Goal: Task Accomplishment & Management: Use online tool/utility

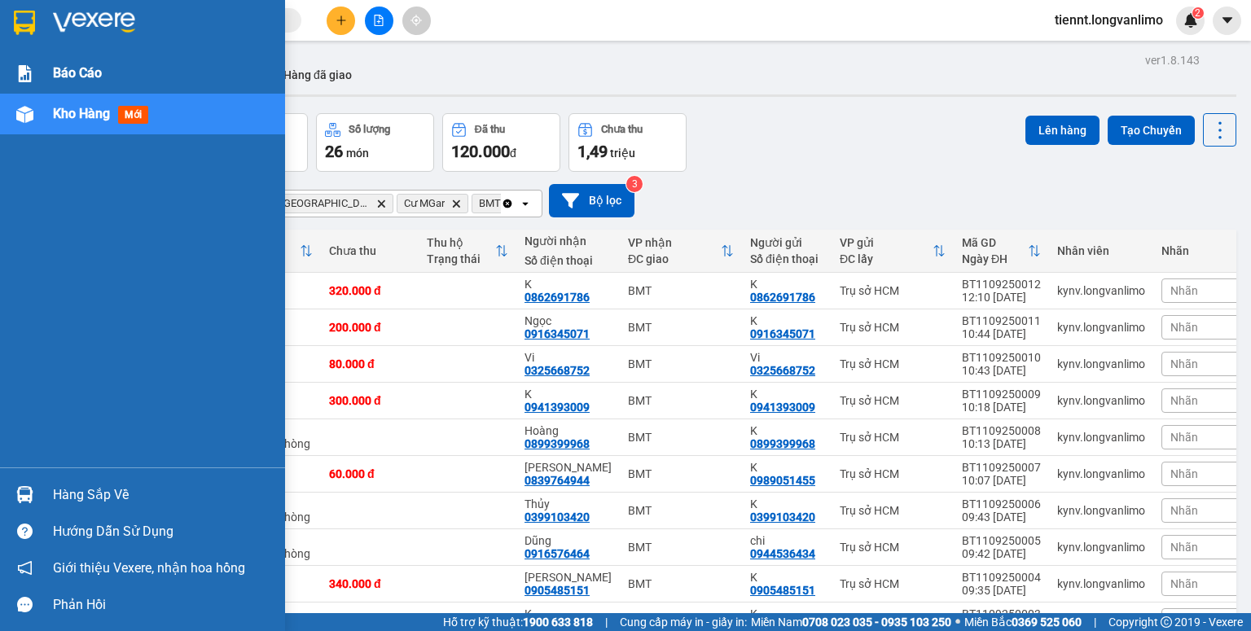
click at [23, 70] on img at bounding box center [24, 73] width 17 height 17
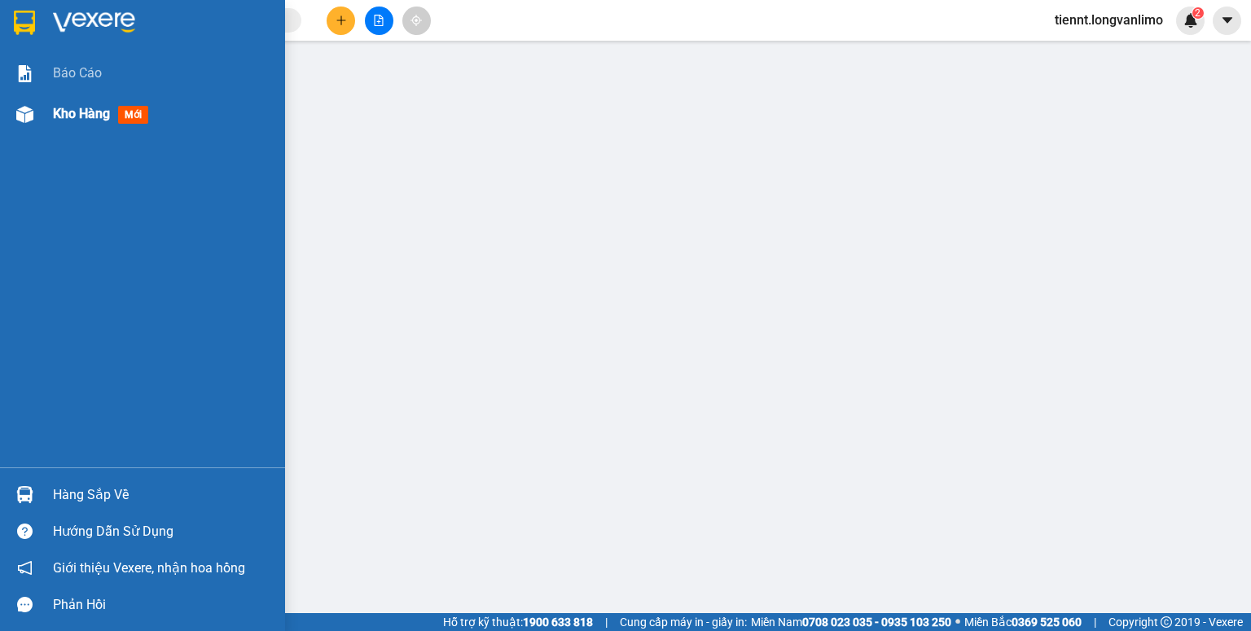
click at [64, 116] on span "Kho hàng" at bounding box center [81, 113] width 57 height 15
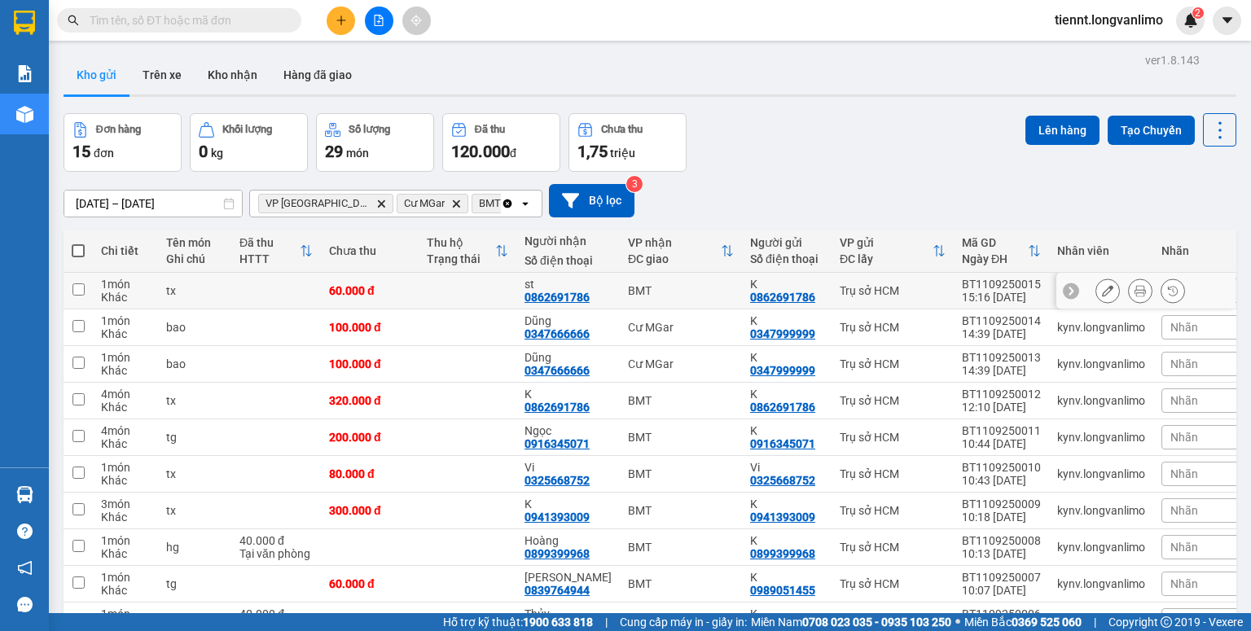
click at [75, 287] on input "checkbox" at bounding box center [78, 289] width 12 height 12
checkbox input "true"
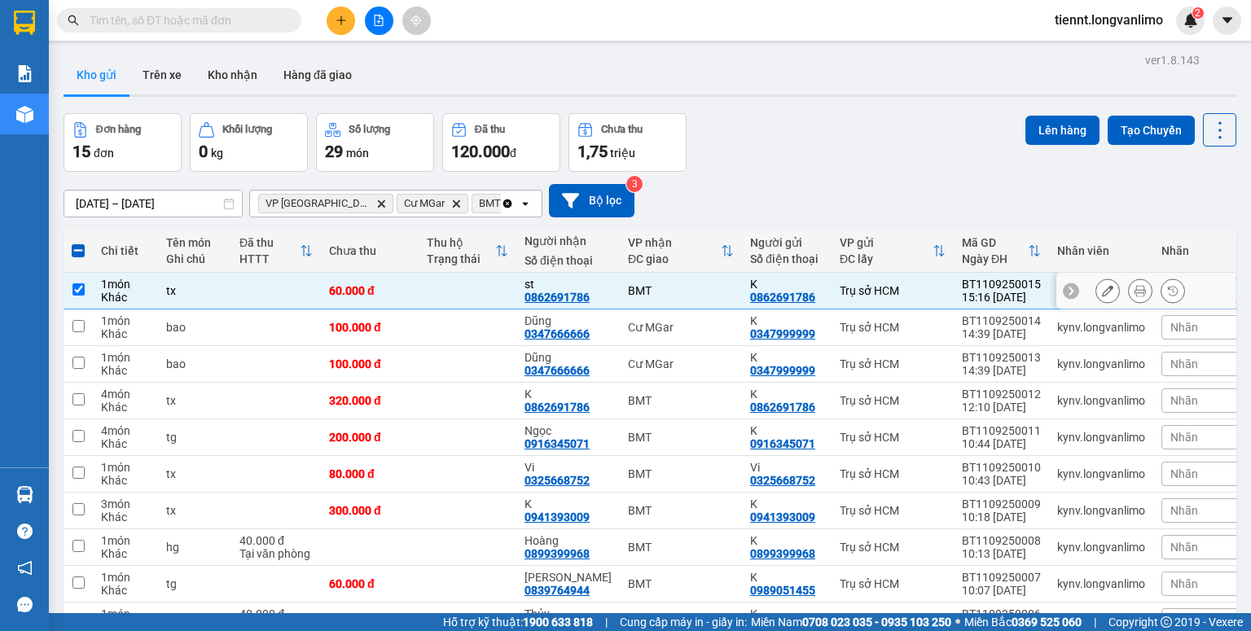
click at [1135, 288] on icon at bounding box center [1140, 290] width 11 height 11
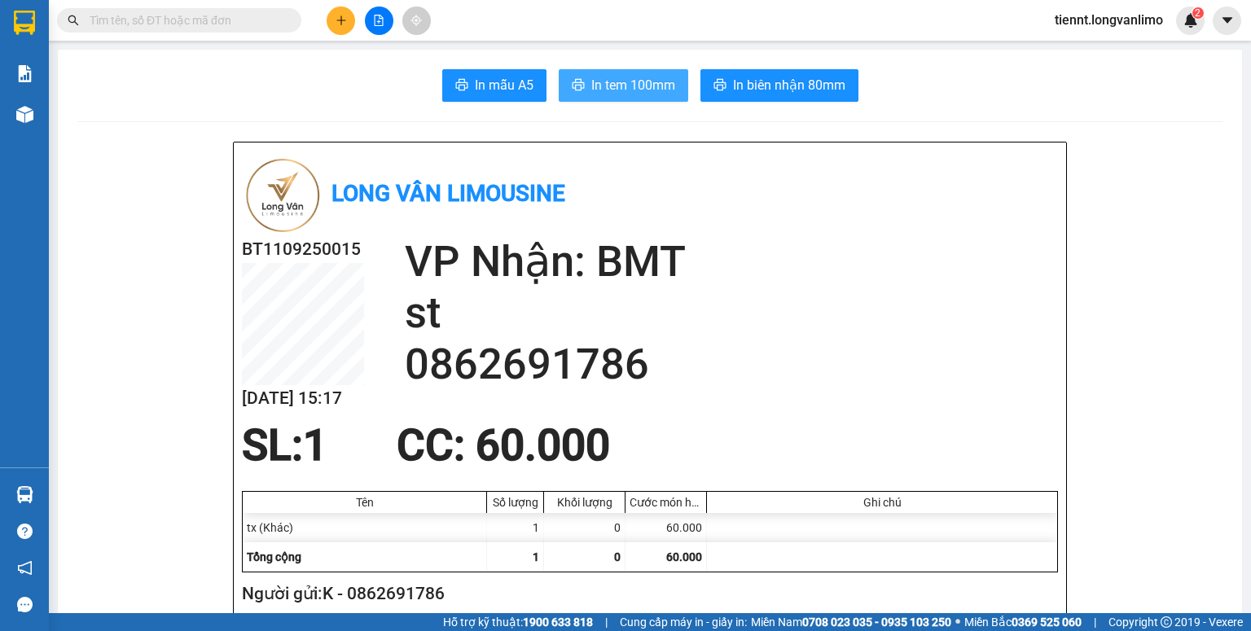
click at [630, 85] on span "In tem 100mm" at bounding box center [633, 85] width 84 height 20
click at [779, 92] on span "In biên nhận 80mm" at bounding box center [789, 85] width 112 height 20
click at [372, 22] on button at bounding box center [379, 21] width 29 height 29
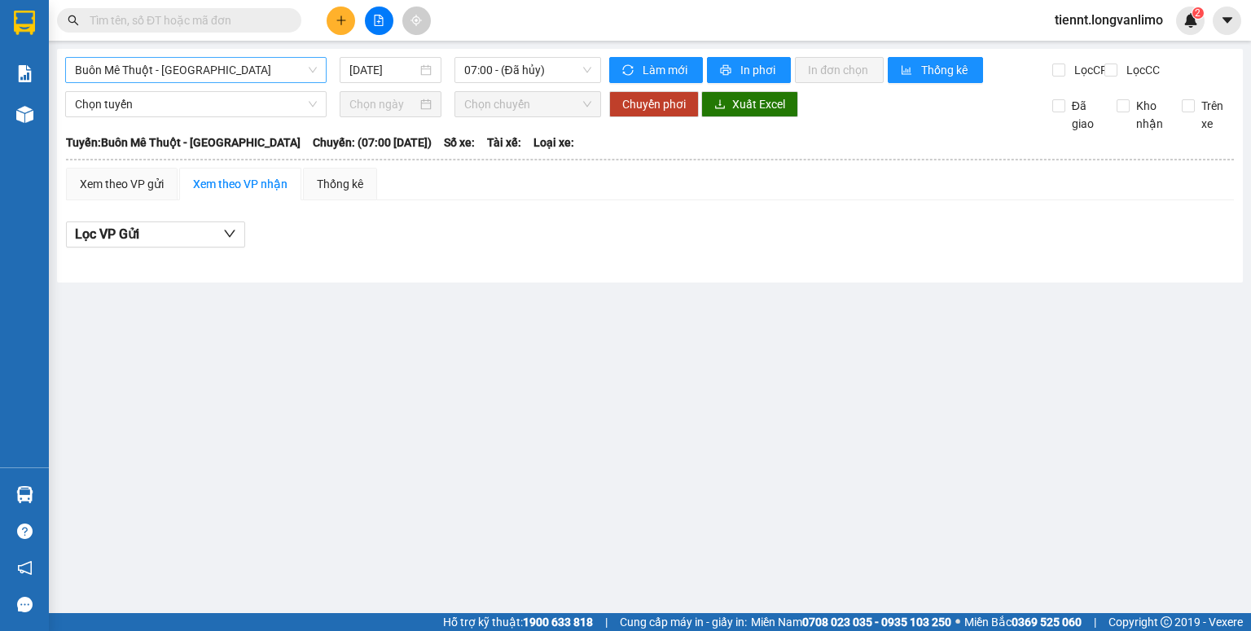
click at [226, 61] on span "Buôn Mê Thuột - [GEOGRAPHIC_DATA]" at bounding box center [196, 70] width 242 height 24
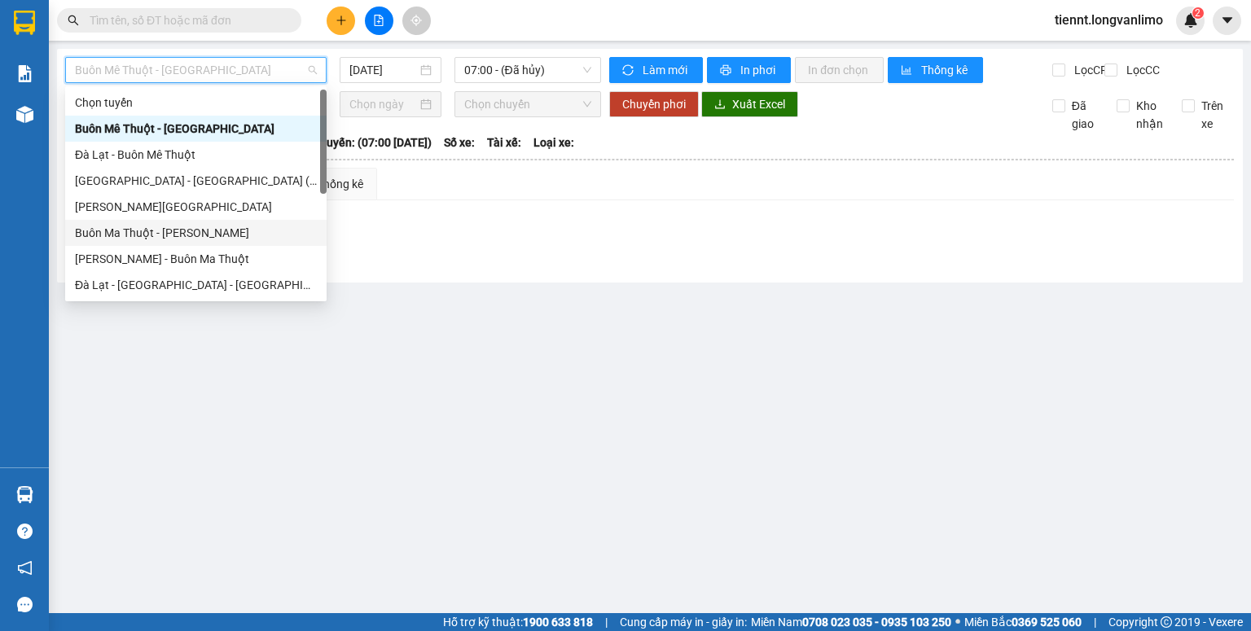
click at [186, 236] on div "Buôn Ma Thuột - [PERSON_NAME]" at bounding box center [196, 233] width 242 height 18
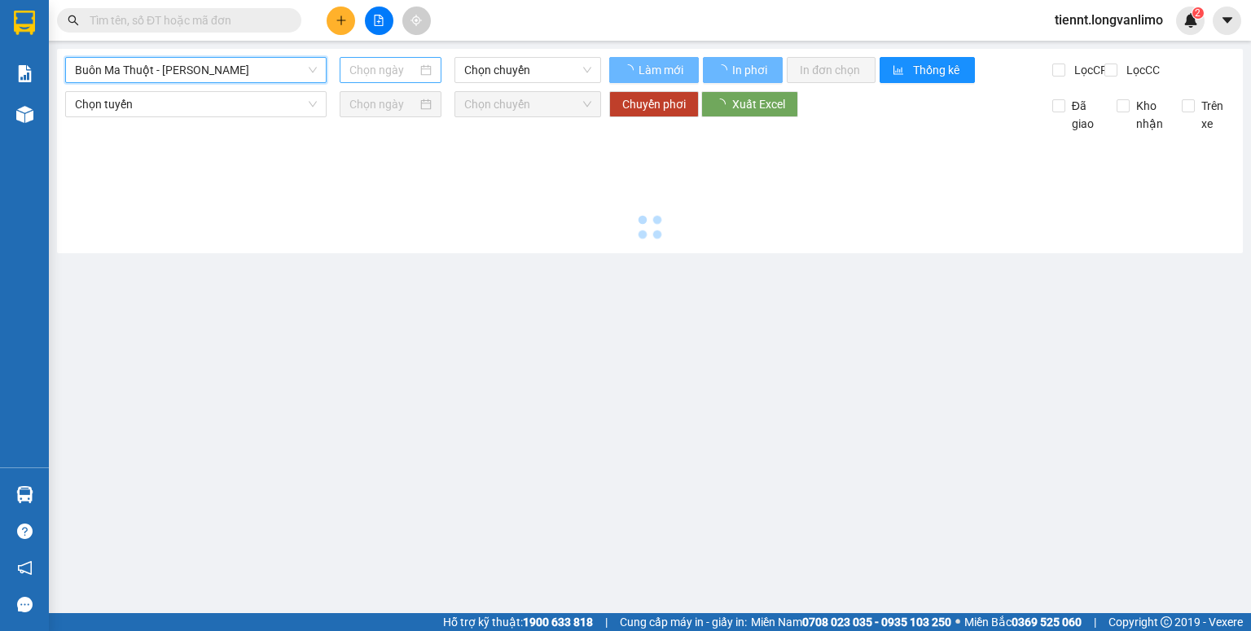
type input "[DATE]"
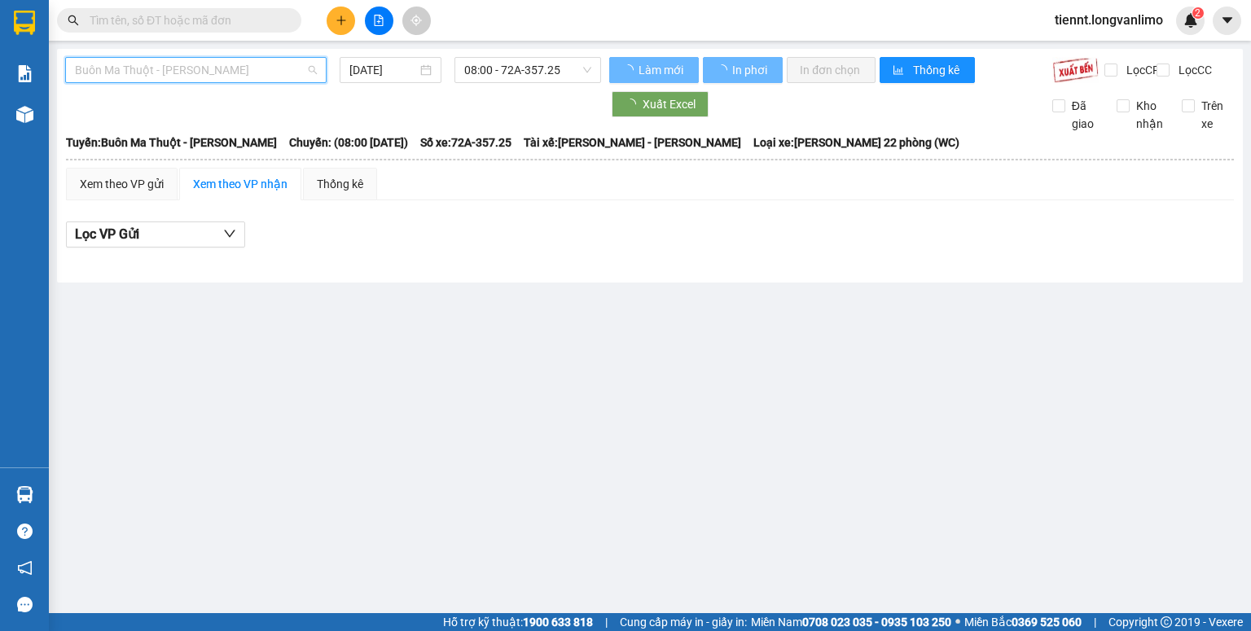
click at [231, 62] on span "Buôn Ma Thuột - [PERSON_NAME]" at bounding box center [196, 70] width 242 height 24
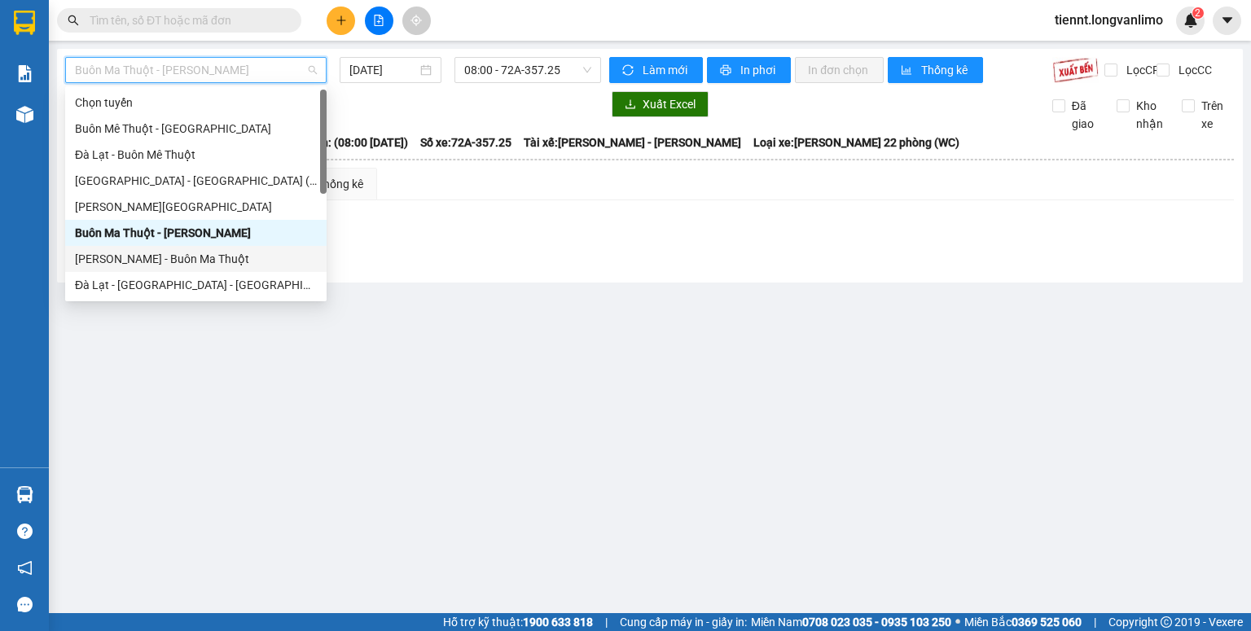
click at [191, 254] on div "[PERSON_NAME] - Buôn Ma Thuột" at bounding box center [196, 259] width 242 height 18
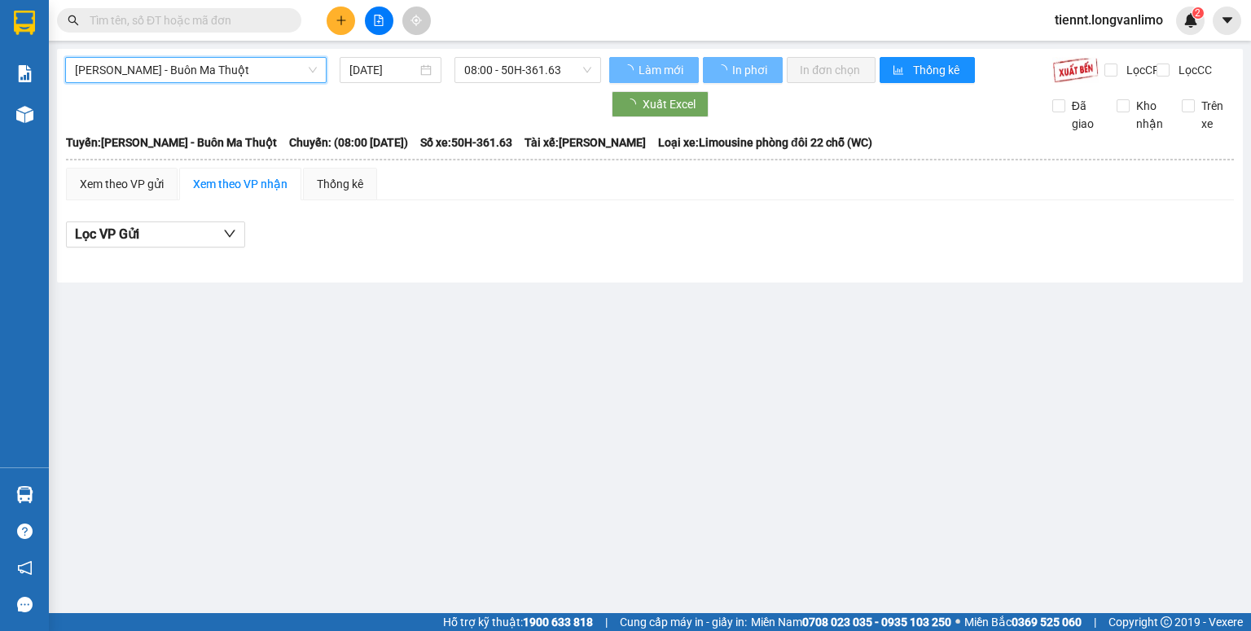
click at [380, 73] on input "[DATE]" at bounding box center [382, 70] width 67 height 18
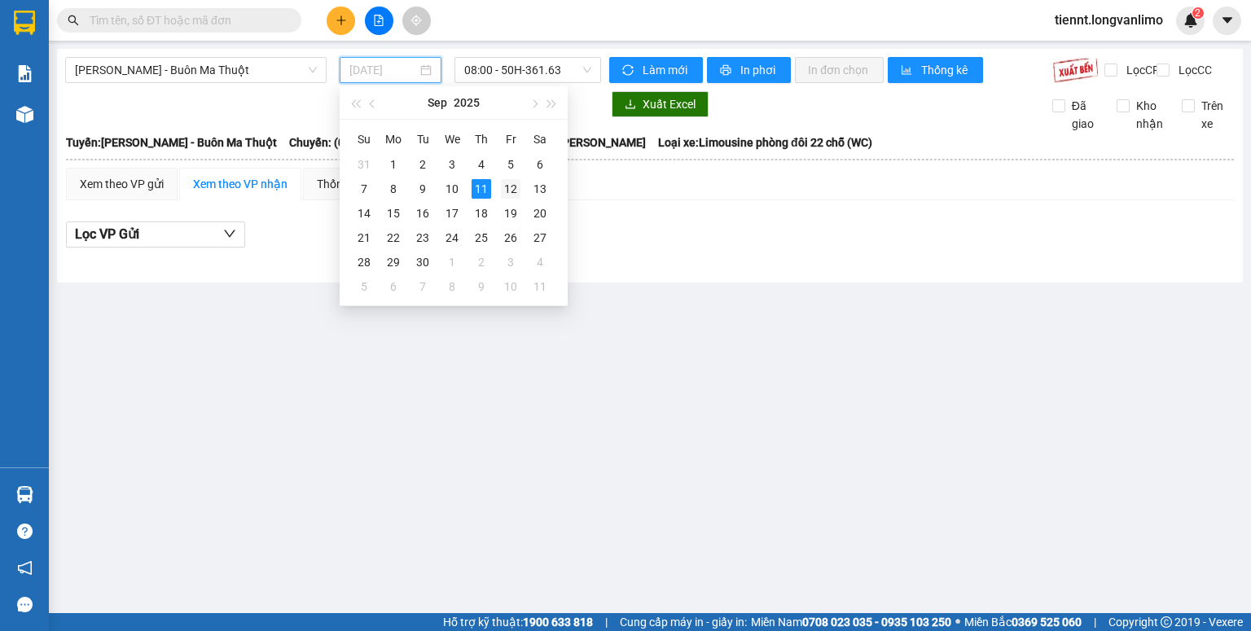
click at [507, 185] on div "12" at bounding box center [511, 189] width 20 height 20
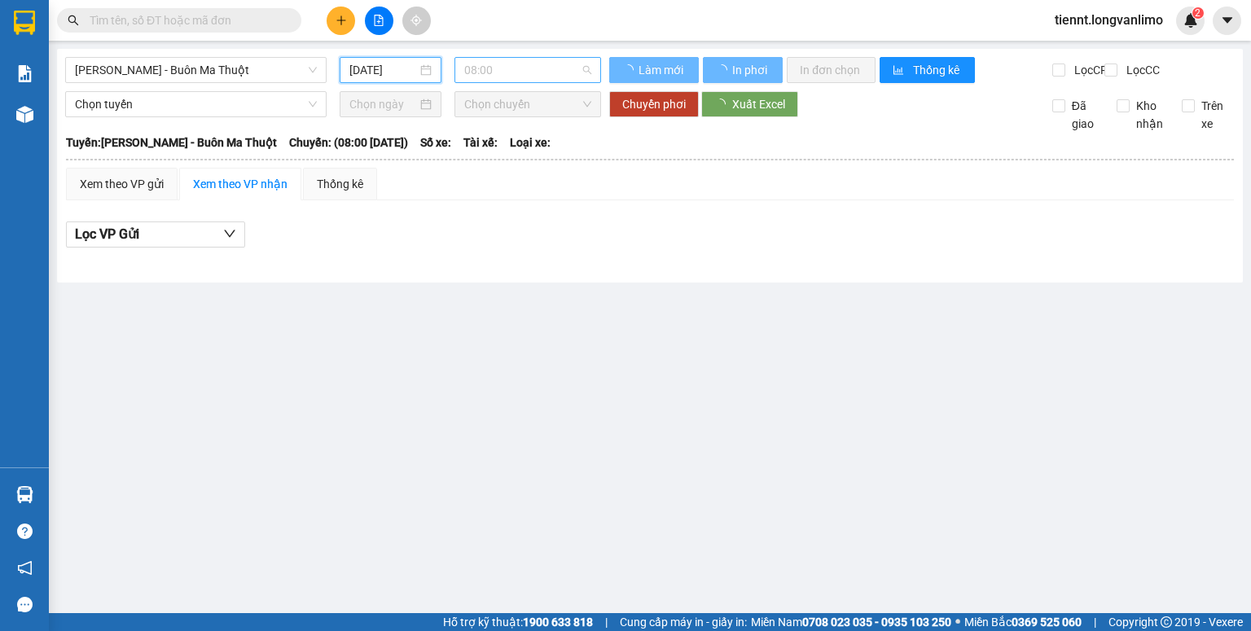
click at [504, 71] on span "08:00" at bounding box center [528, 70] width 128 height 24
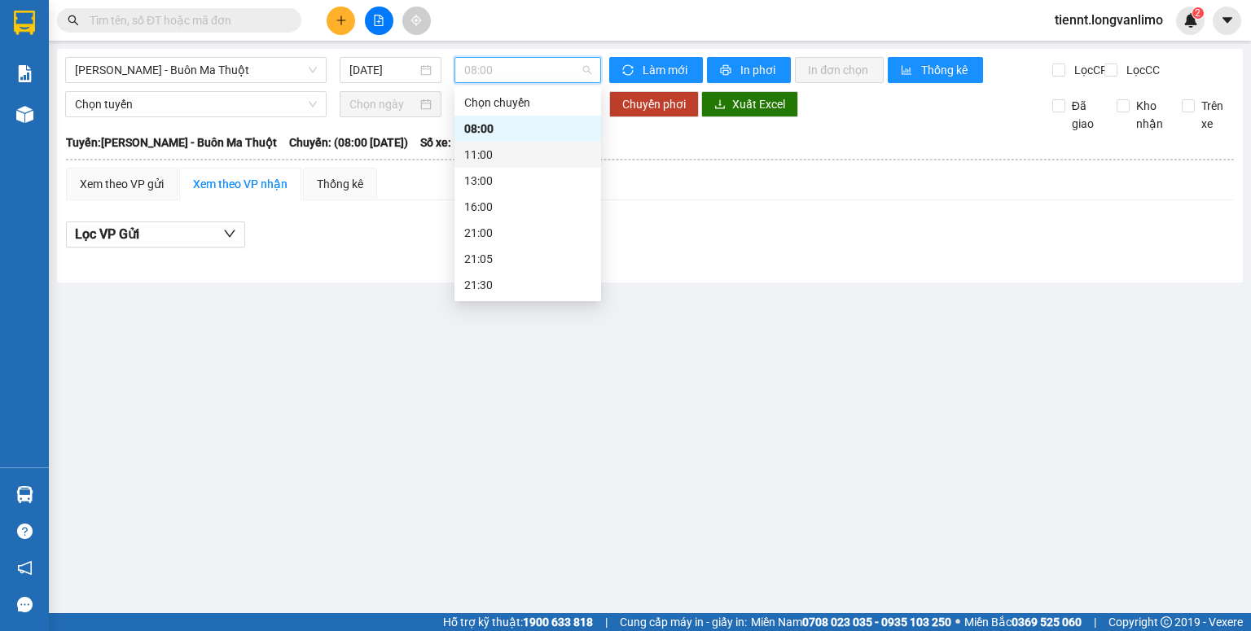
click at [790, 185] on div "Xem theo VP gửi Xem theo VP nhận Thống kê" at bounding box center [650, 184] width 1168 height 33
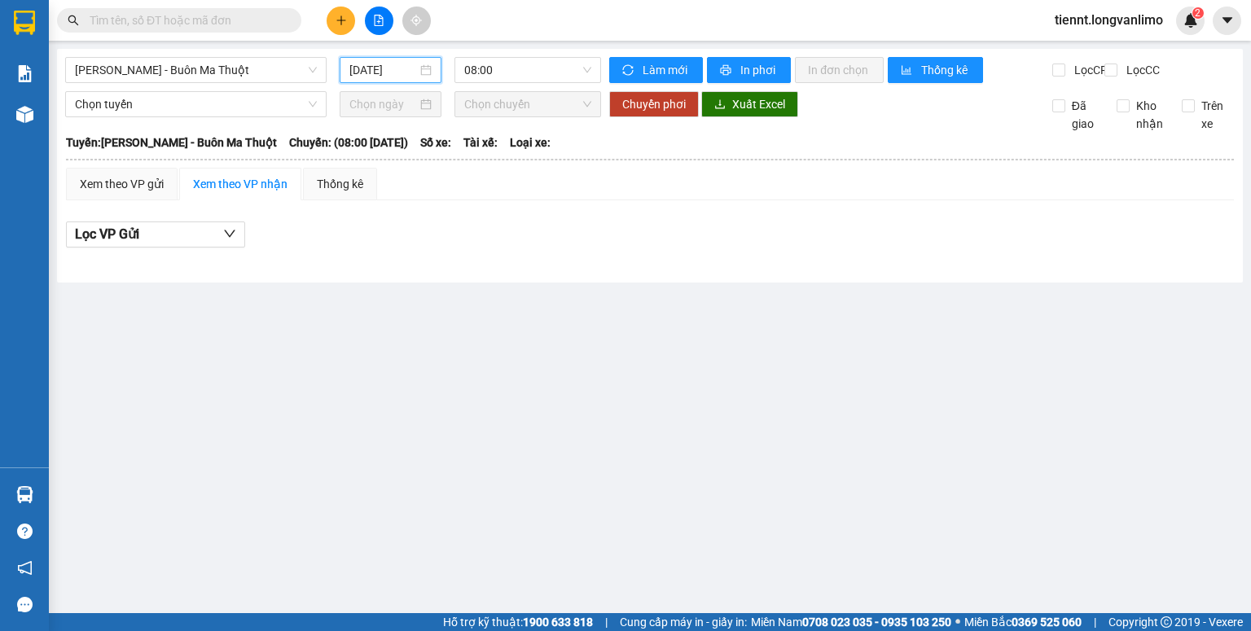
click at [398, 71] on input "[DATE]" at bounding box center [382, 70] width 67 height 18
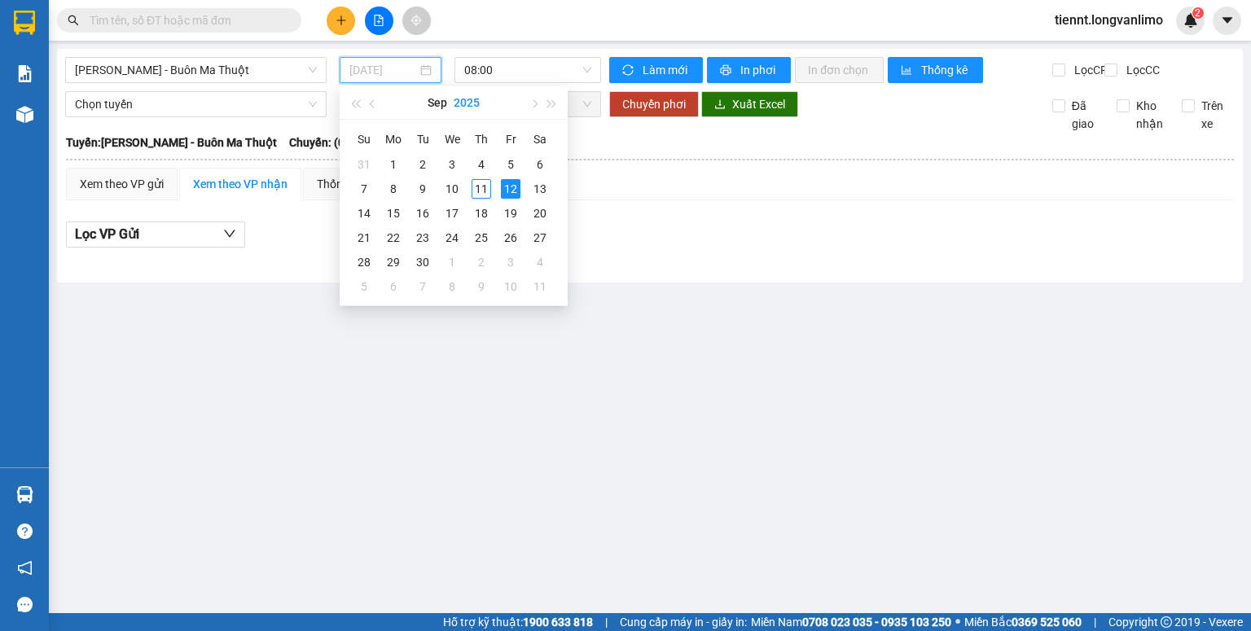
type input "[DATE]"
click at [482, 72] on span "08:00" at bounding box center [528, 70] width 128 height 24
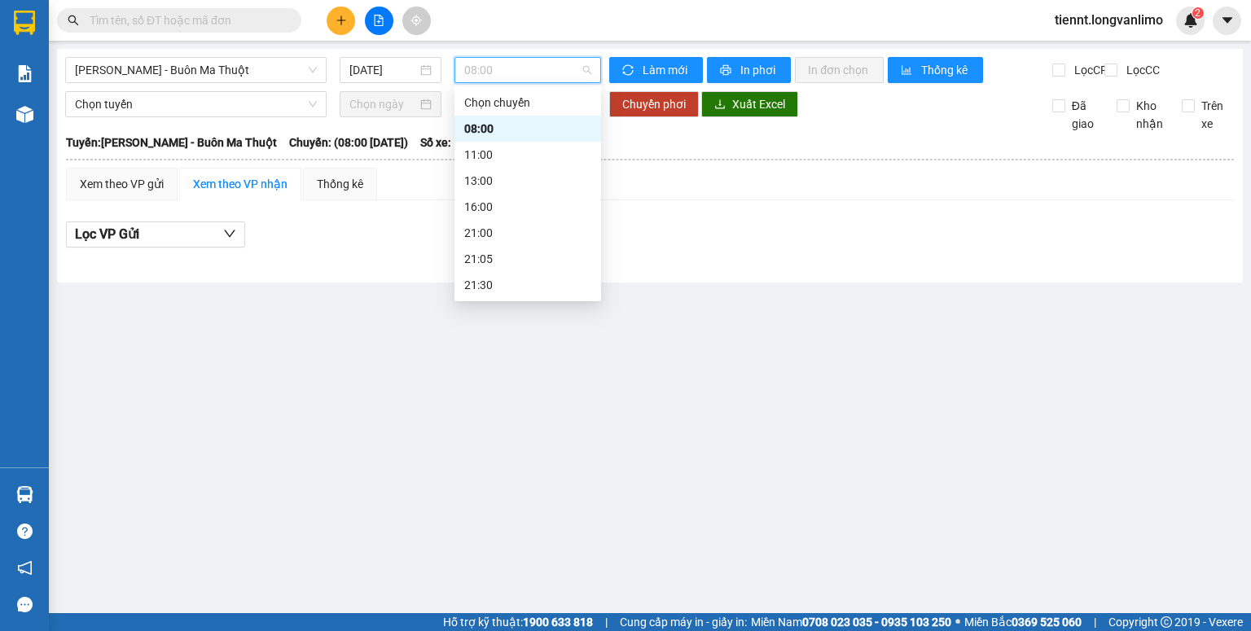
click at [416, 244] on div "Lọc VP Gửi" at bounding box center [650, 235] width 1168 height 27
